Goal: Task Accomplishment & Management: Manage account settings

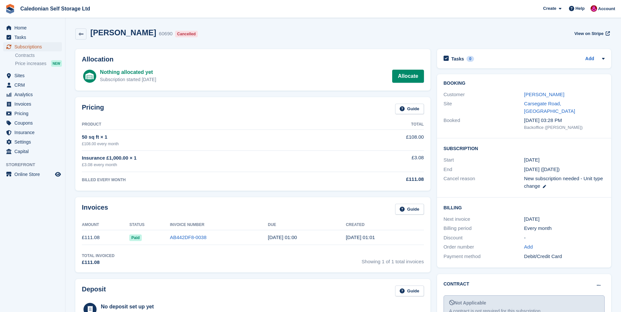
click at [26, 47] on span "Subscriptions" at bounding box center [33, 46] width 39 height 9
click at [26, 46] on span "Subscriptions" at bounding box center [33, 46] width 39 height 9
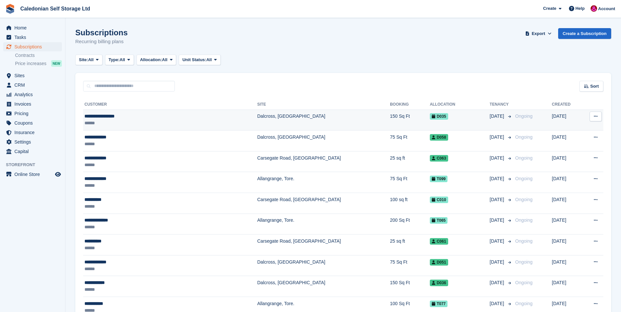
click at [112, 117] on div "**********" at bounding box center [138, 116] width 108 height 7
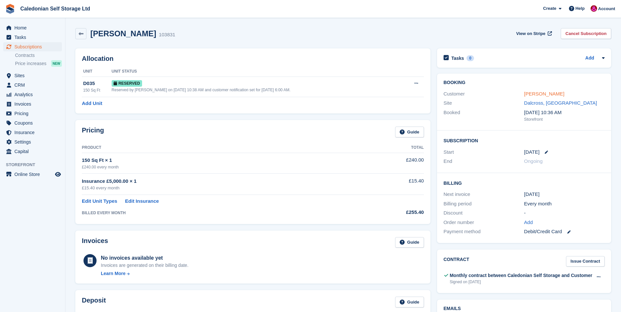
click at [547, 93] on link "[PERSON_NAME]" at bounding box center [544, 94] width 40 height 6
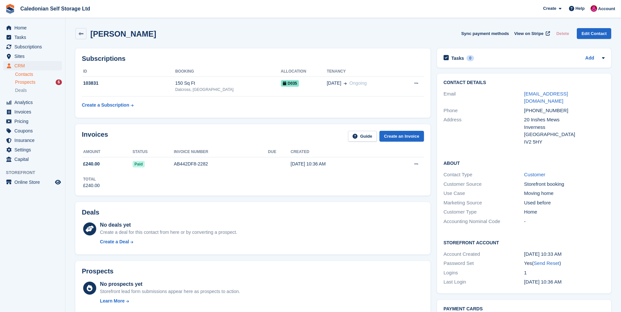
click at [31, 81] on span "Prospects" at bounding box center [25, 82] width 20 height 6
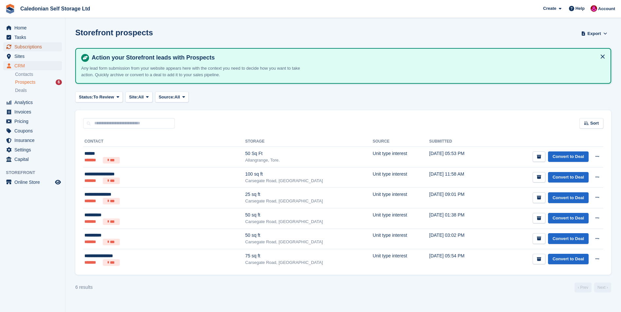
click at [39, 46] on span "Subscriptions" at bounding box center [33, 46] width 39 height 9
